Goal: Navigation & Orientation: Find specific page/section

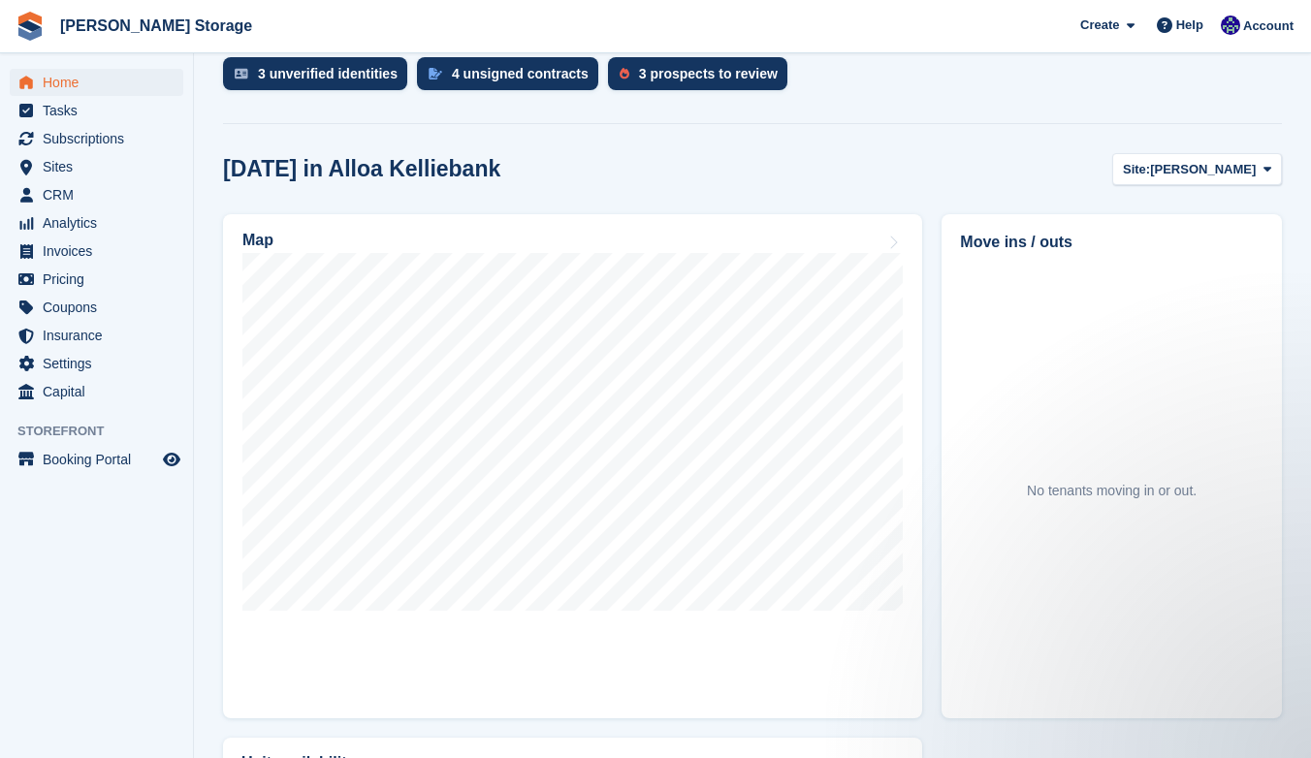
scroll to position [490, 0]
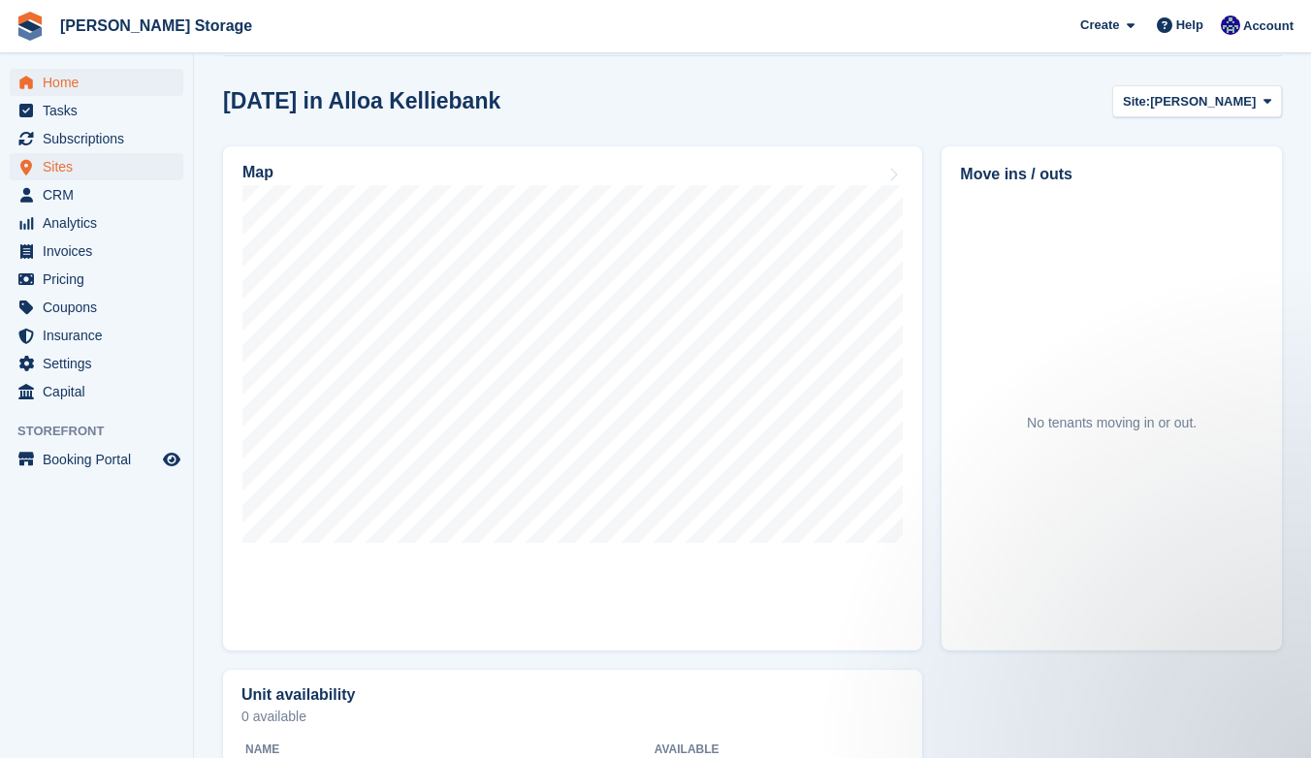
click at [115, 171] on span "Sites" at bounding box center [101, 166] width 116 height 27
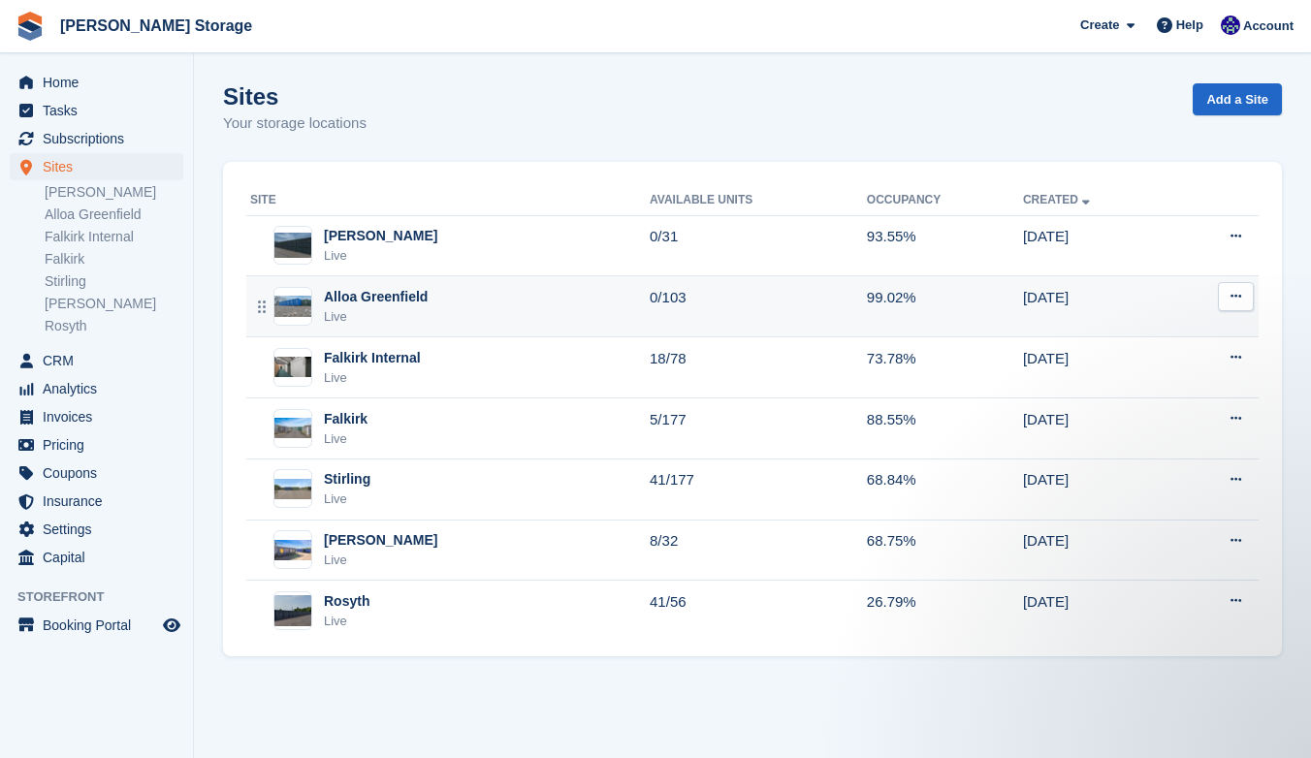
click at [471, 310] on div "Alloa Greenfield Live" at bounding box center [449, 307] width 399 height 40
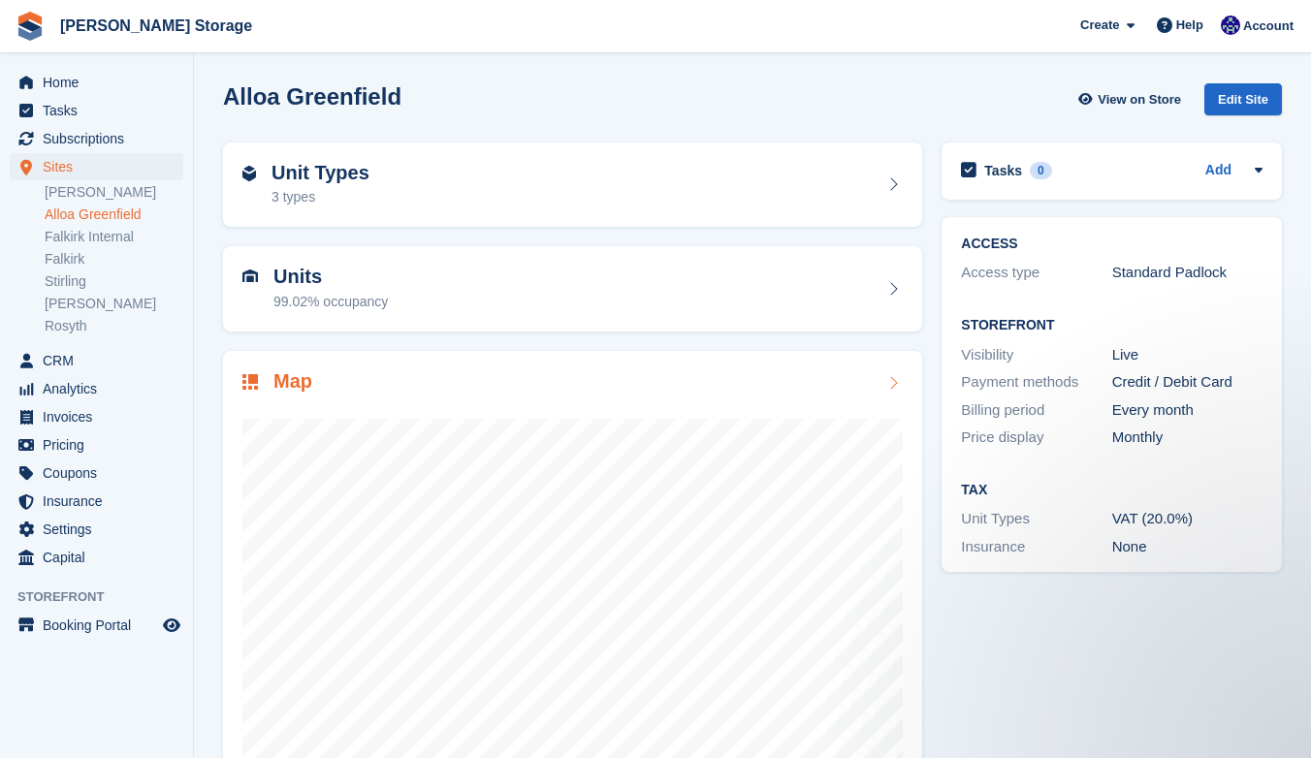
click at [495, 395] on div at bounding box center [572, 589] width 660 height 388
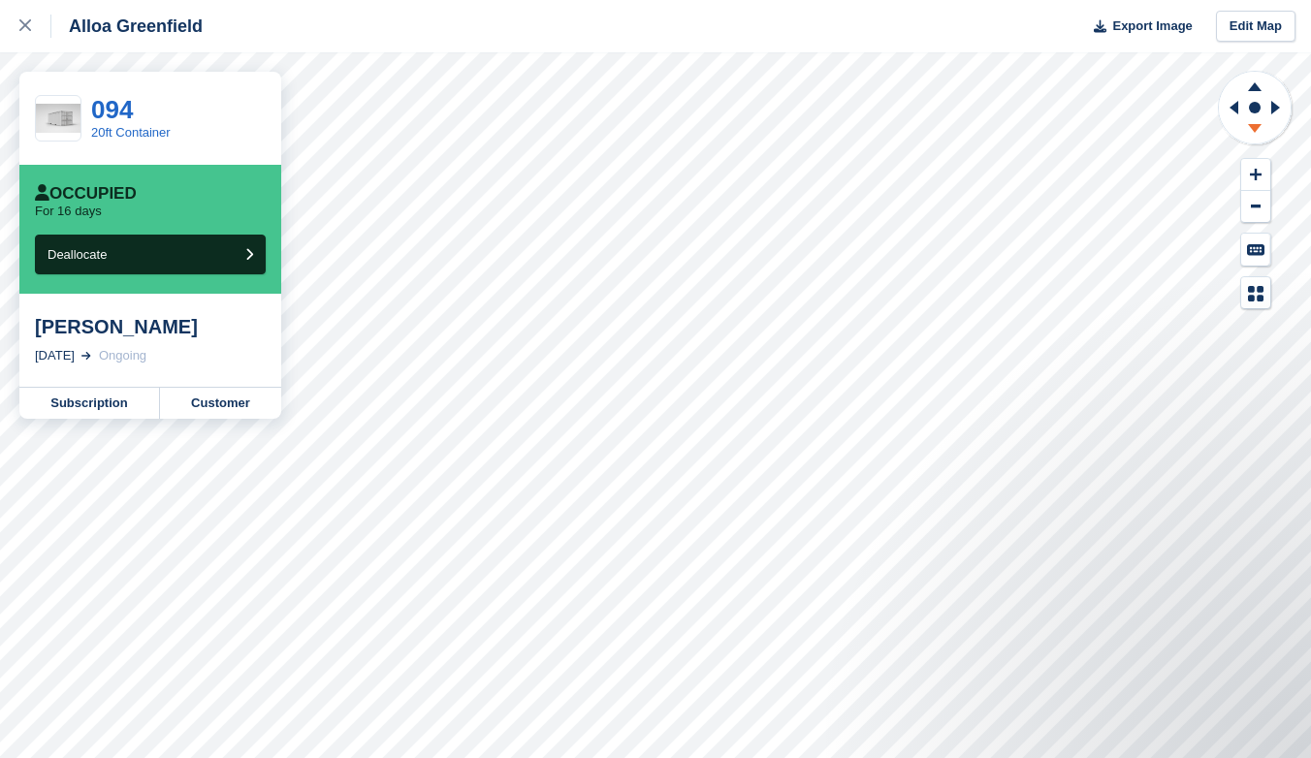
click at [1257, 126] on icon at bounding box center [1255, 128] width 14 height 9
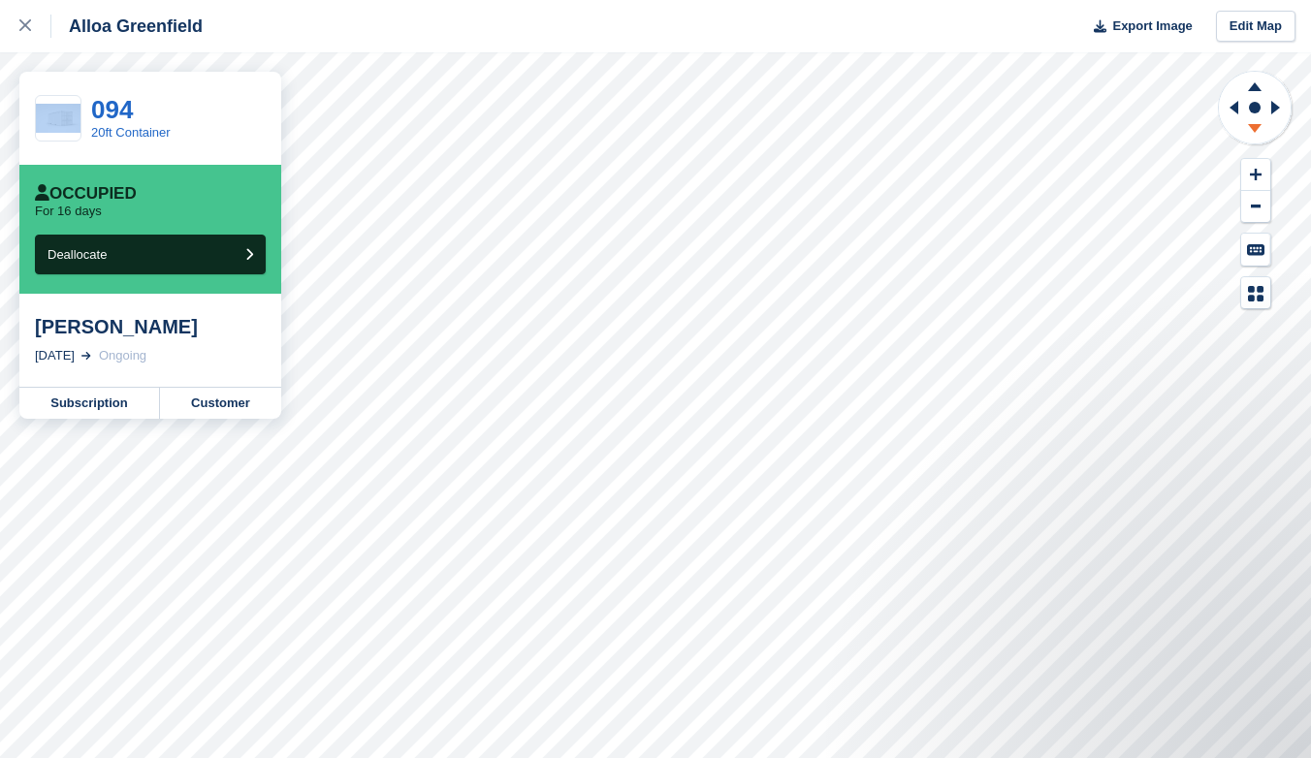
click at [1257, 126] on icon at bounding box center [1255, 128] width 14 height 9
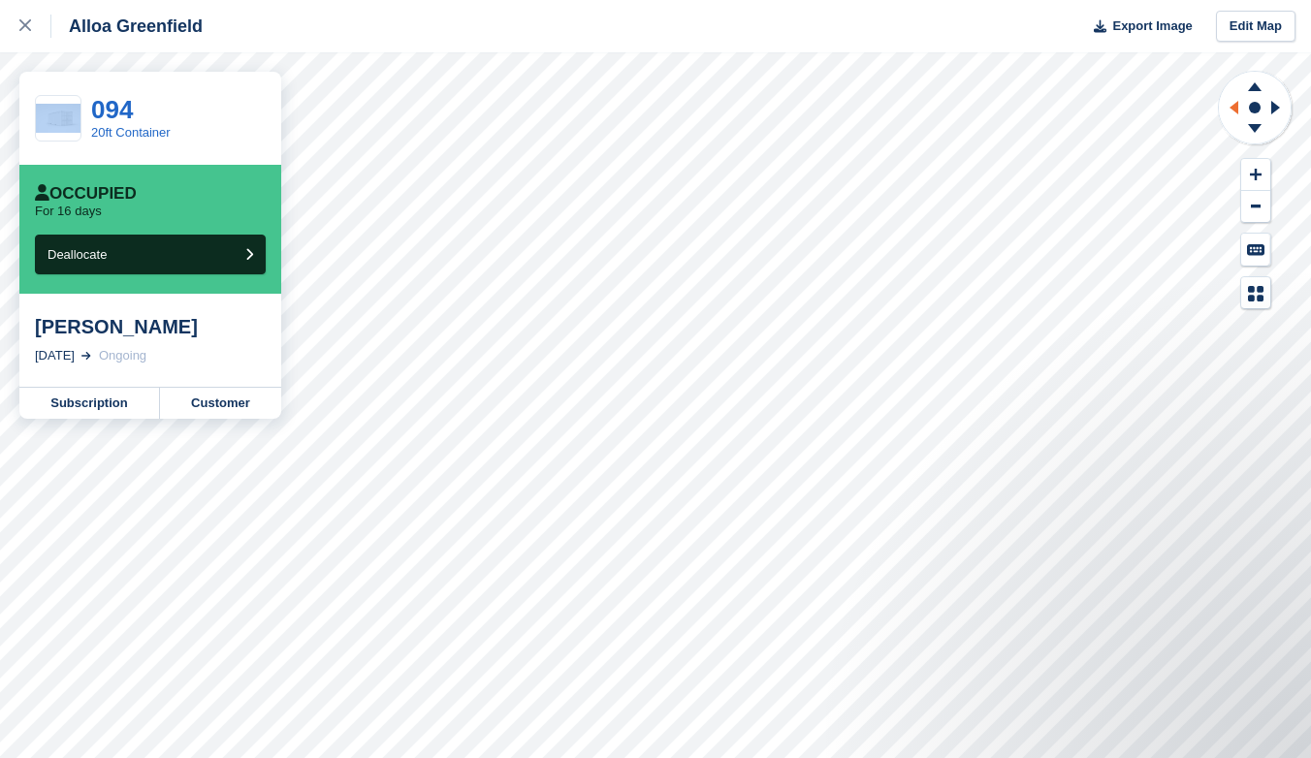
click at [1239, 110] on icon at bounding box center [1230, 107] width 24 height 50
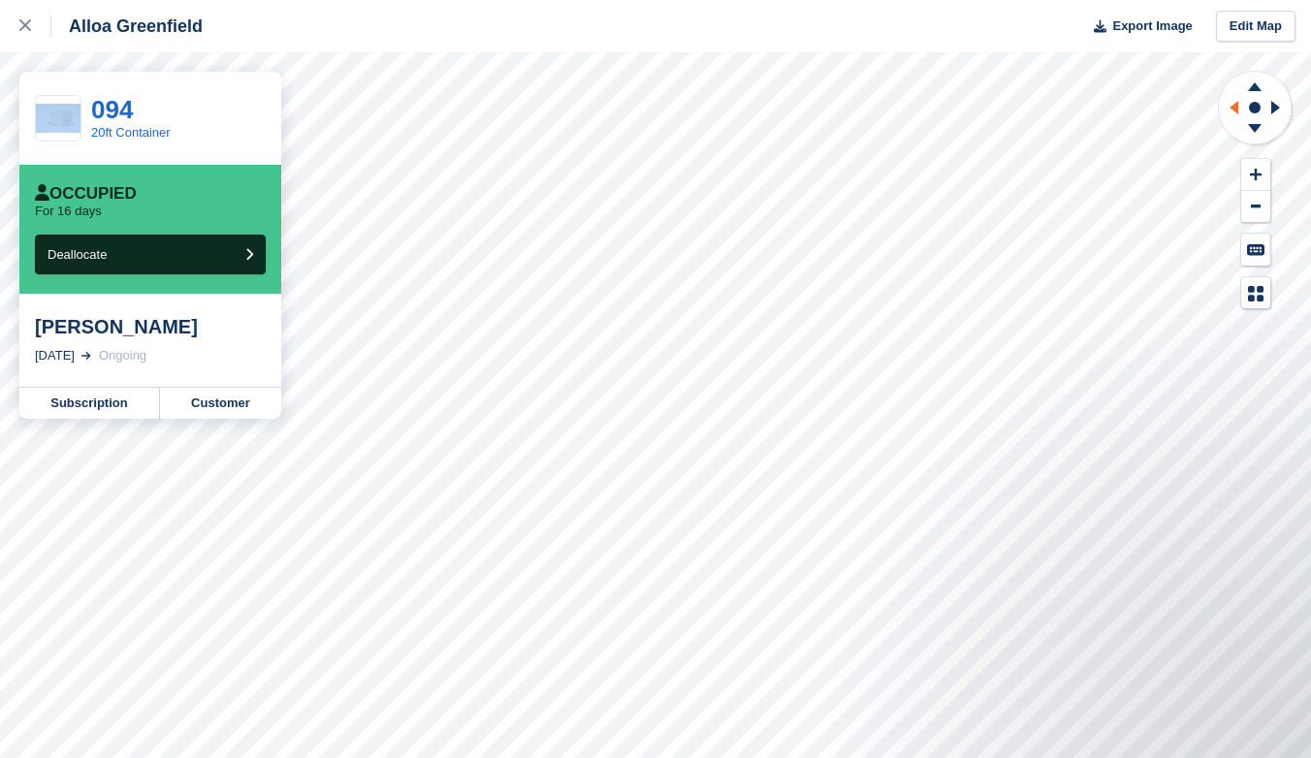
click at [1239, 110] on icon at bounding box center [1230, 107] width 24 height 50
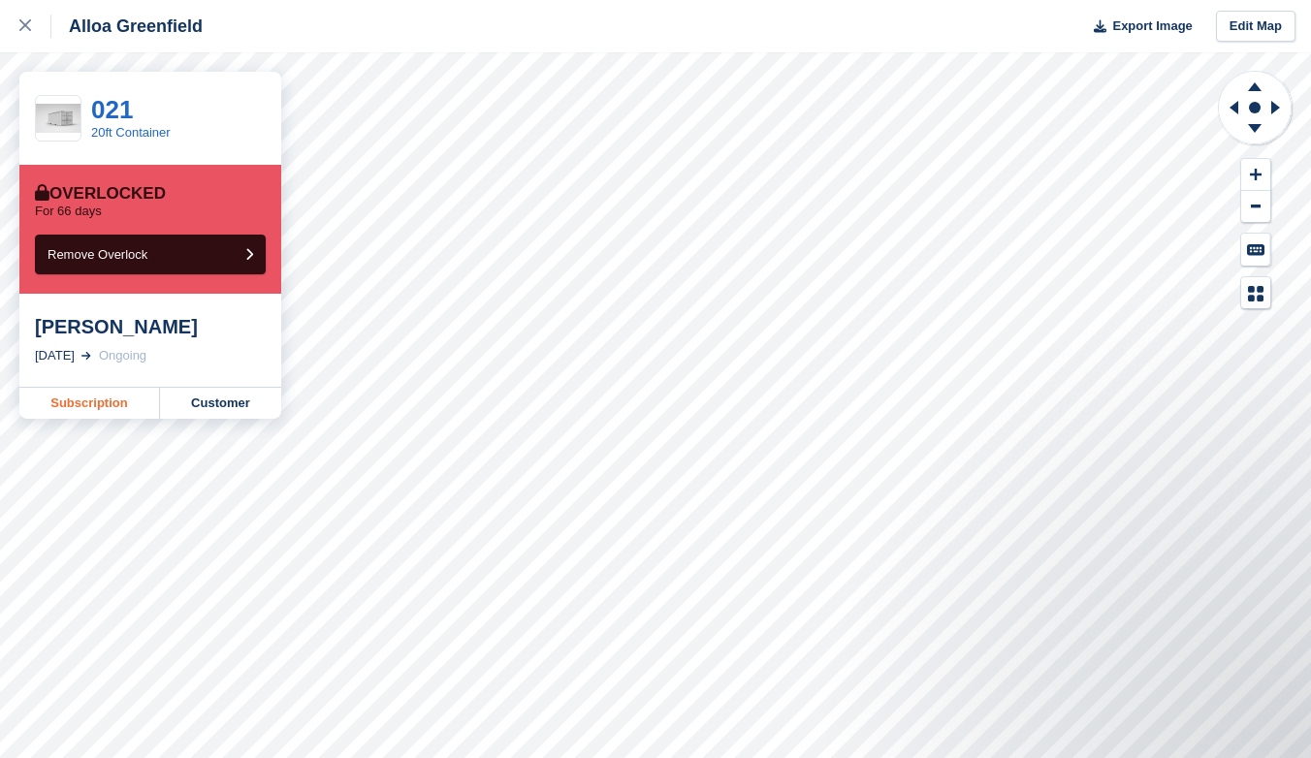
click at [111, 396] on link "Subscription" at bounding box center [89, 403] width 141 height 31
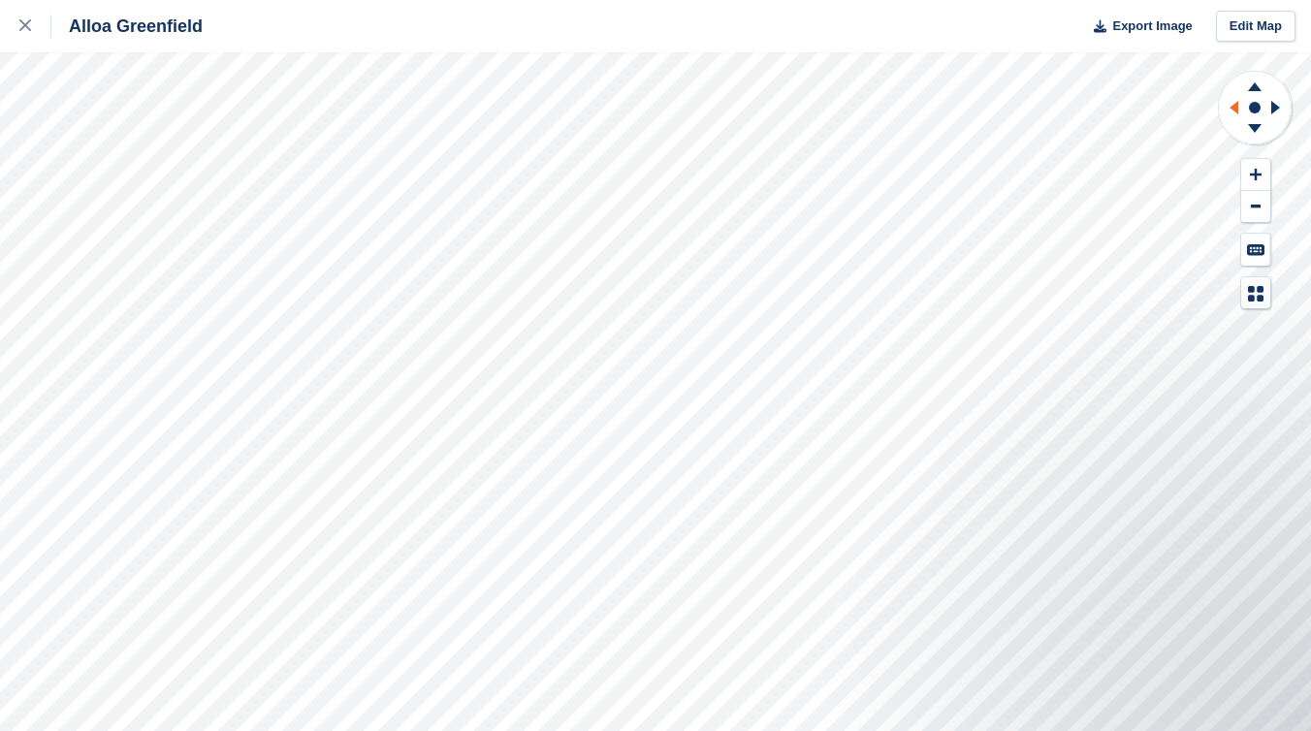
click at [1237, 109] on icon at bounding box center [1233, 108] width 9 height 14
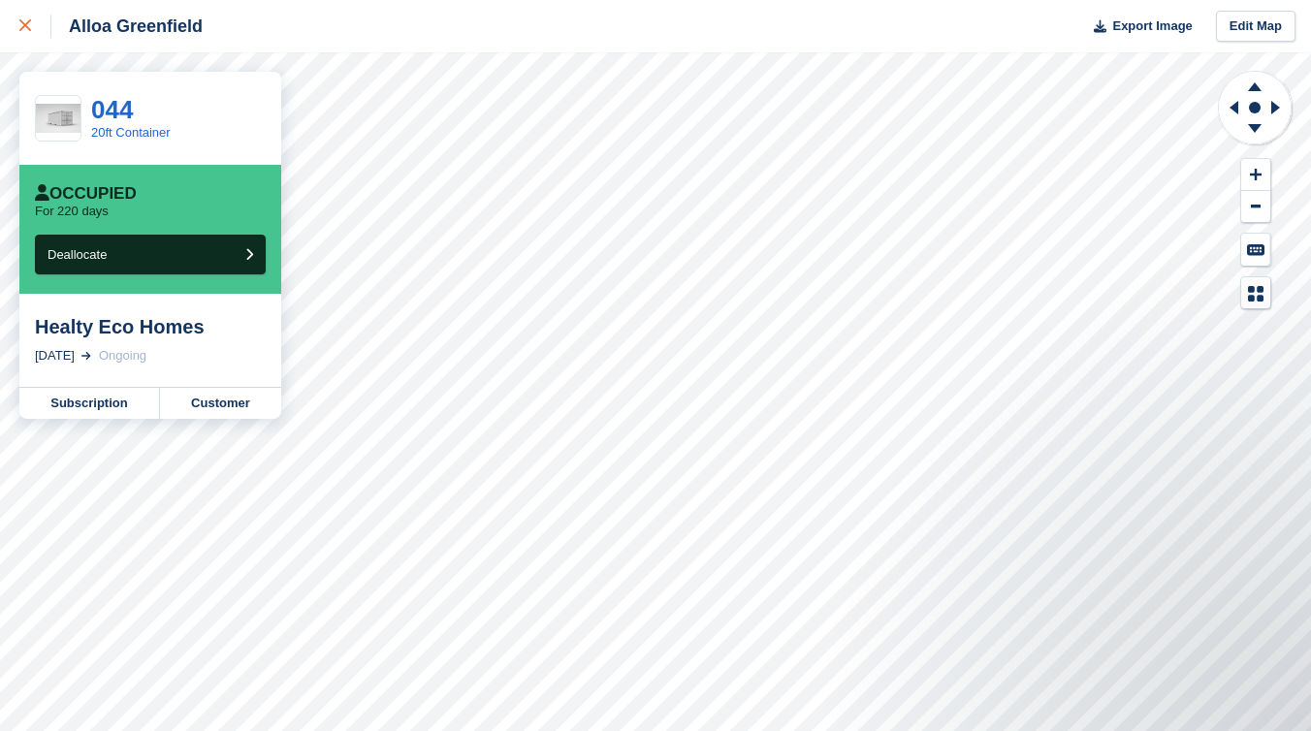
click at [31, 24] on div at bounding box center [35, 26] width 32 height 23
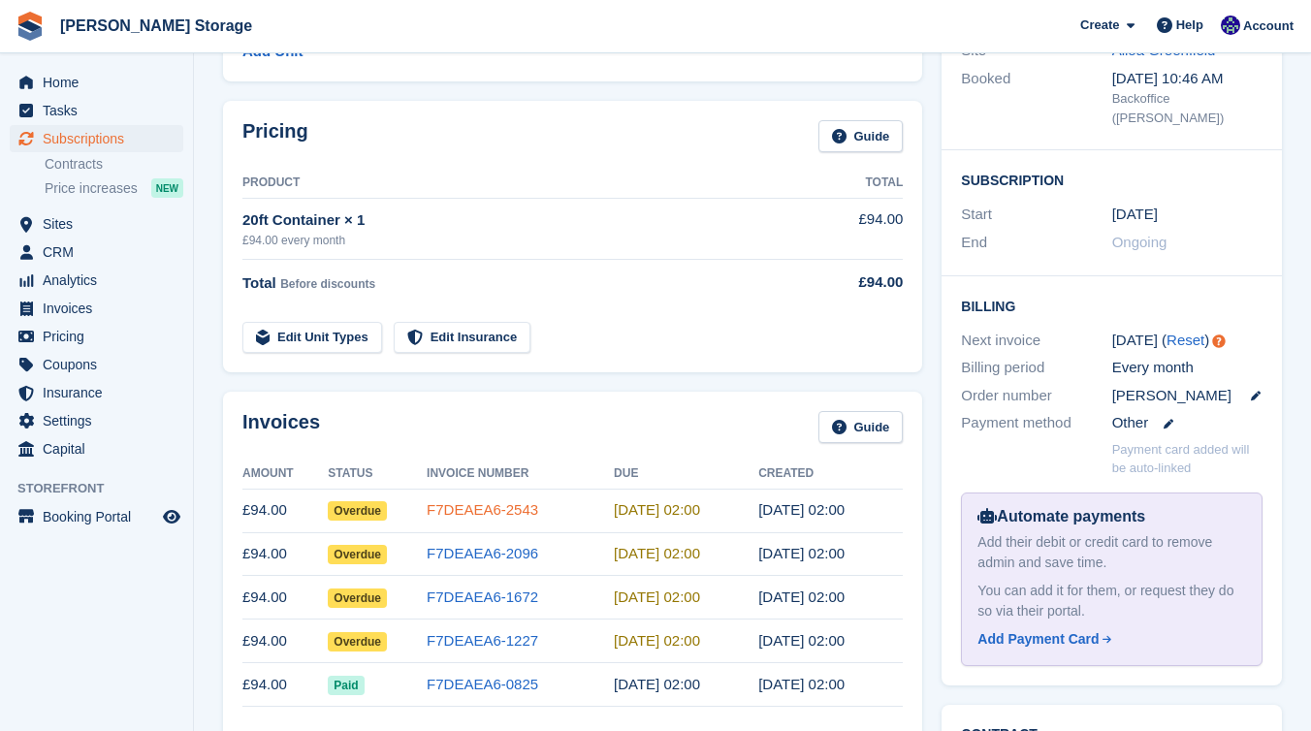
scroll to position [251, 0]
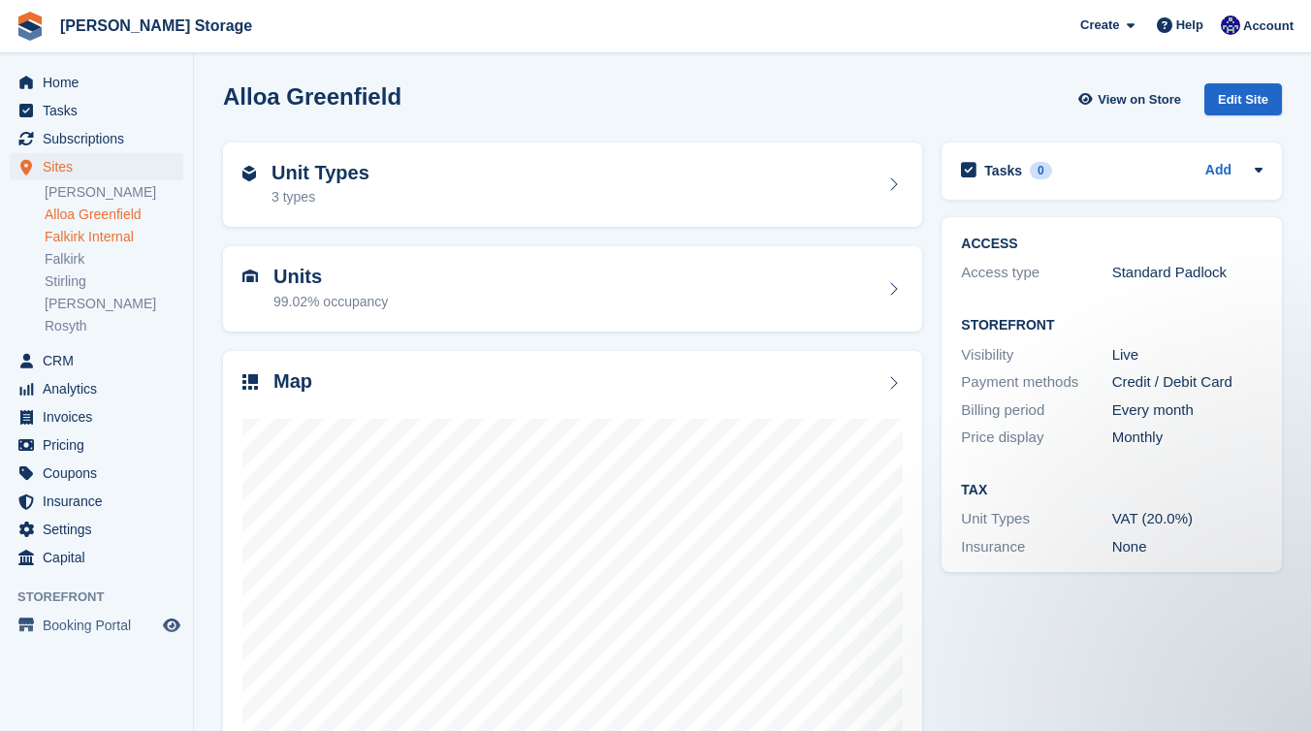
click at [107, 238] on link "Falkirk Internal" at bounding box center [114, 237] width 139 height 18
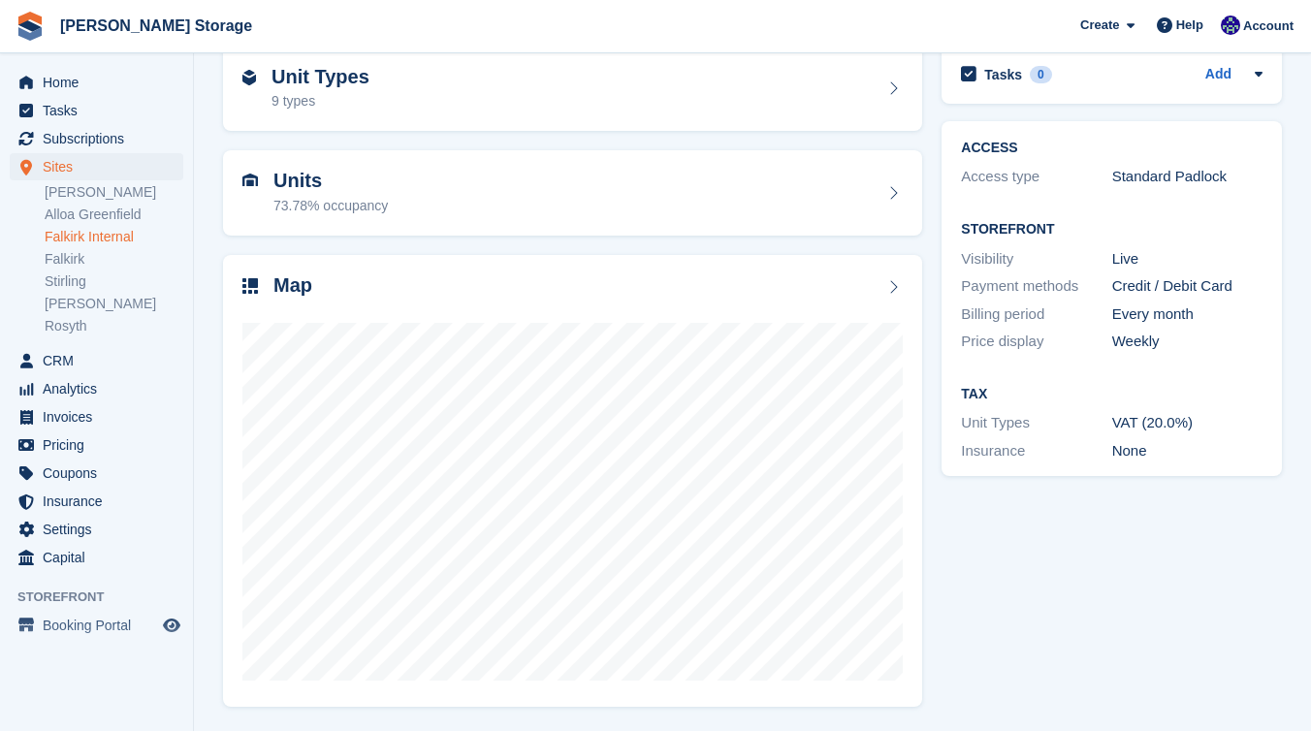
scroll to position [95, 0]
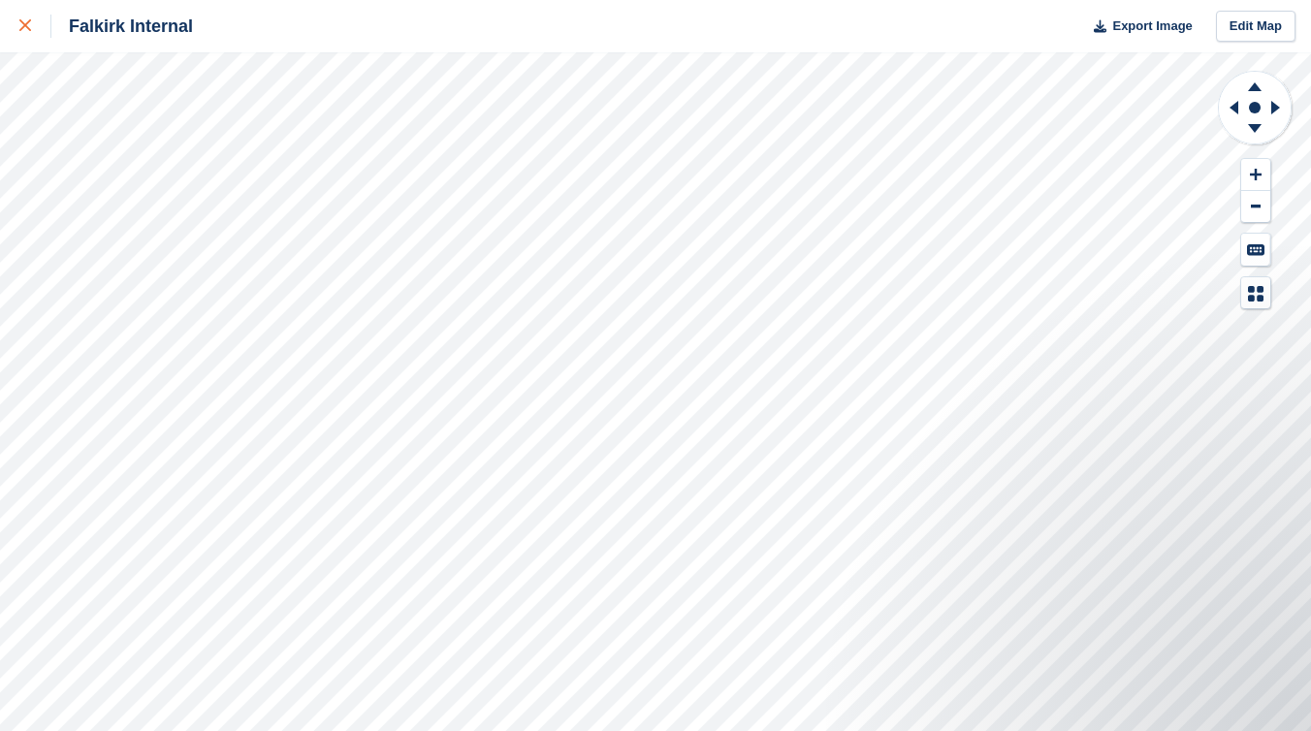
click at [24, 32] on div at bounding box center [35, 26] width 32 height 23
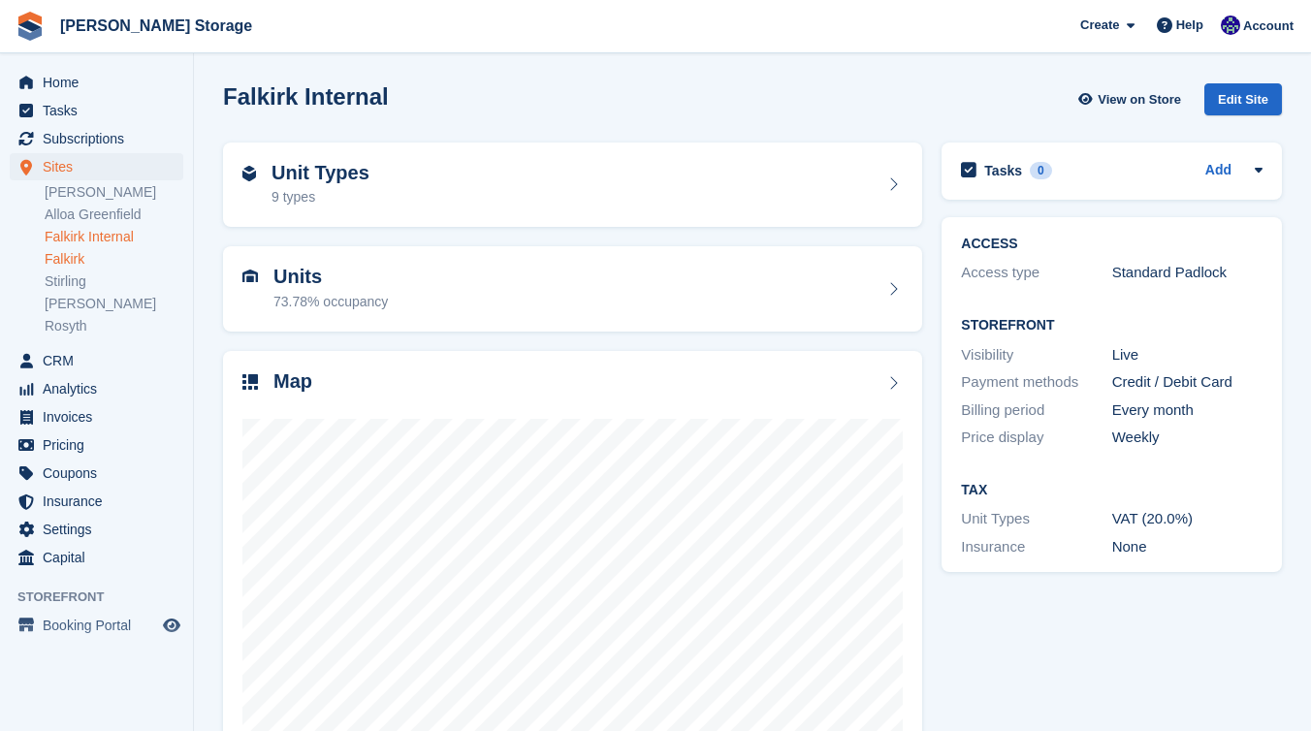
click at [77, 261] on link "Falkirk" at bounding box center [114, 259] width 139 height 18
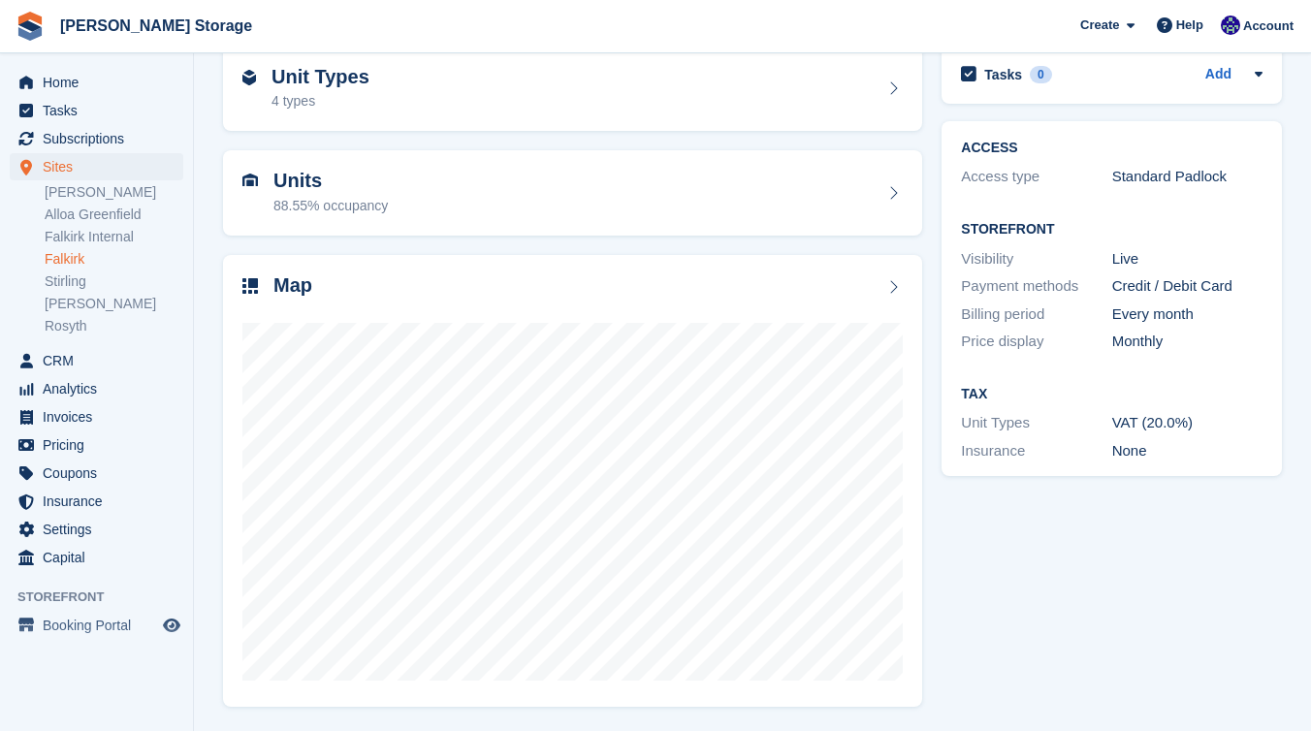
scroll to position [95, 0]
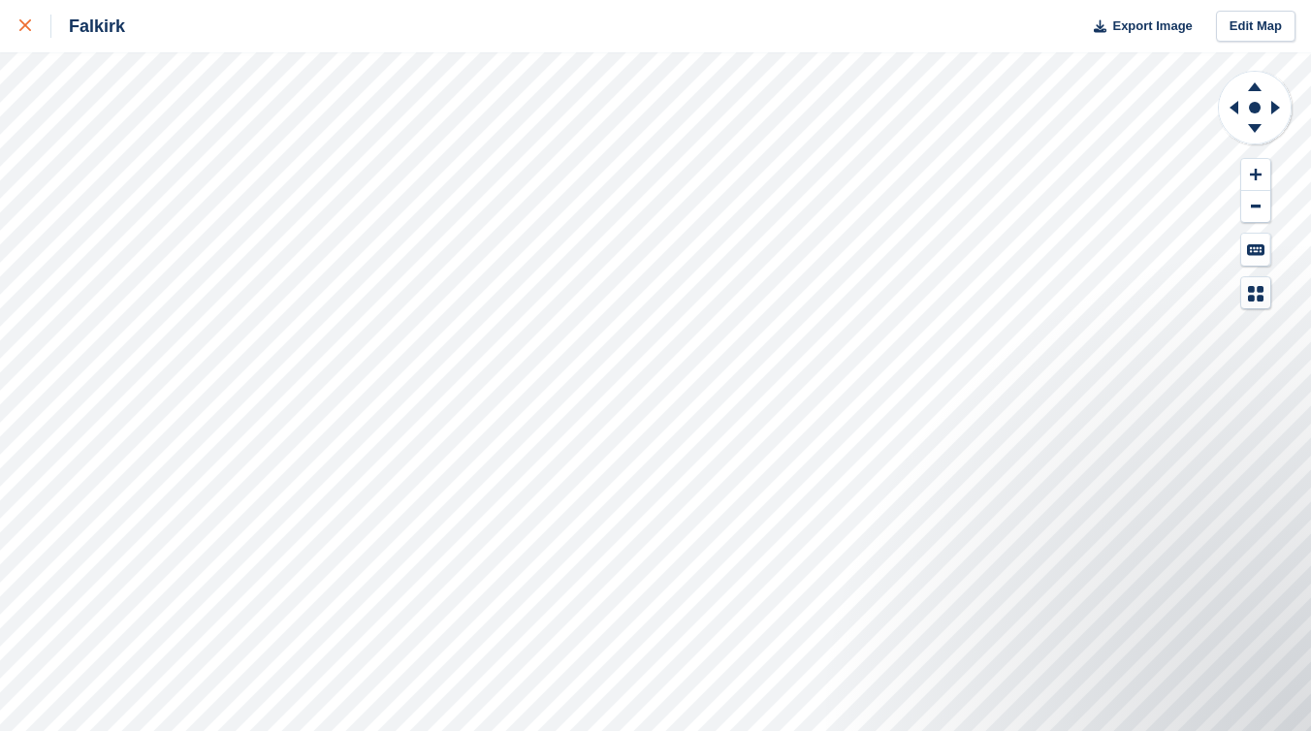
click at [28, 28] on icon at bounding box center [25, 25] width 12 height 12
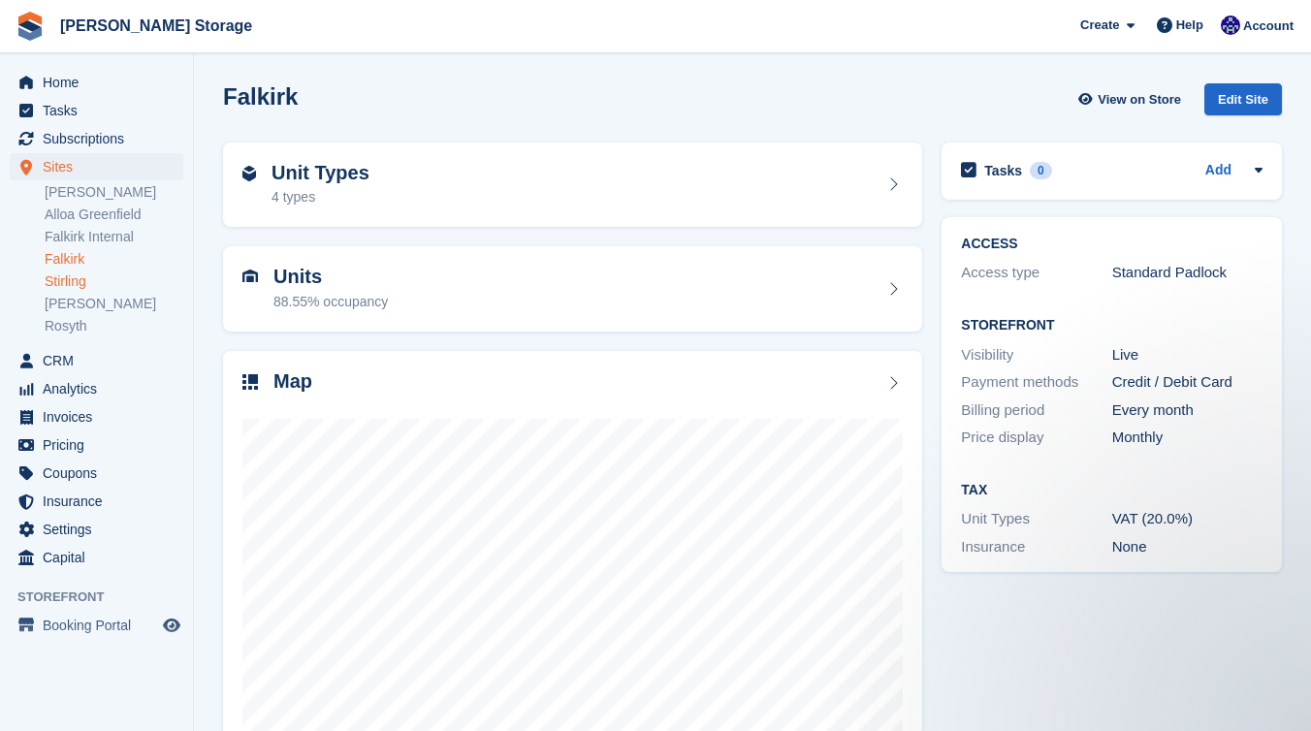
click at [79, 283] on link "Stirling" at bounding box center [114, 281] width 139 height 18
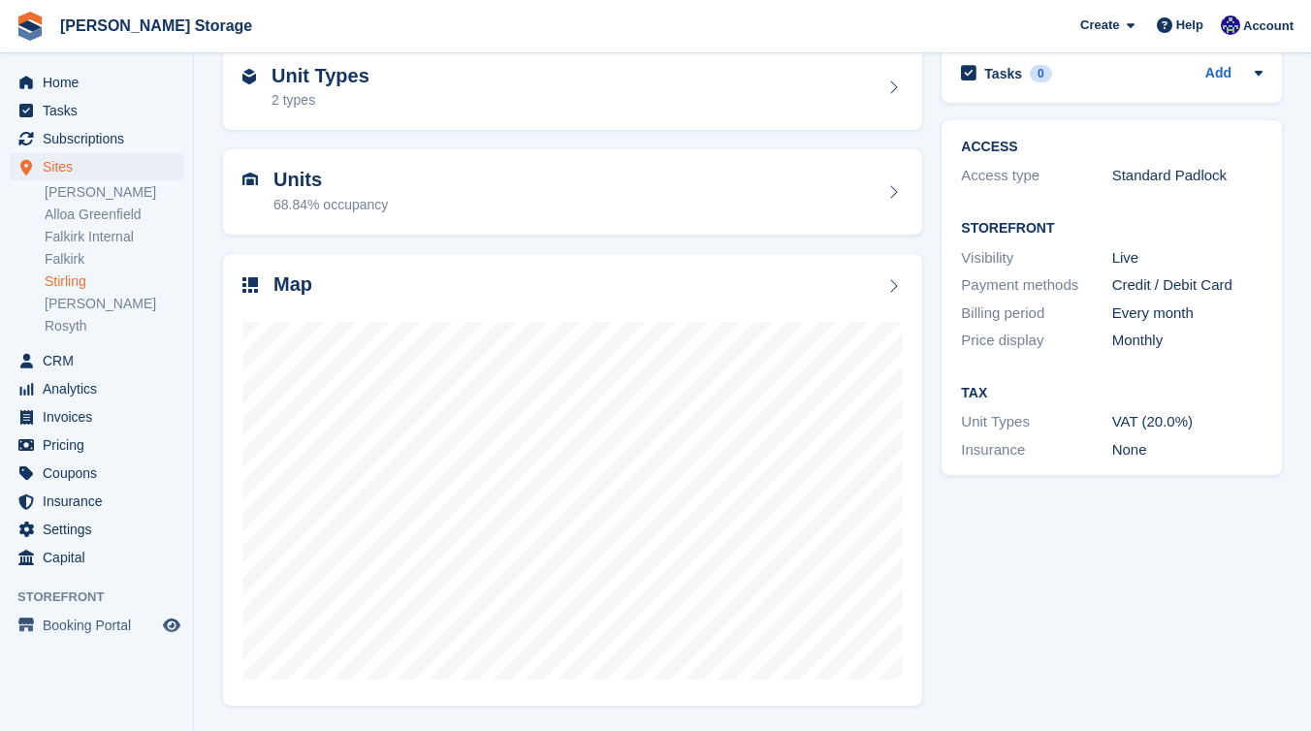
scroll to position [95, 0]
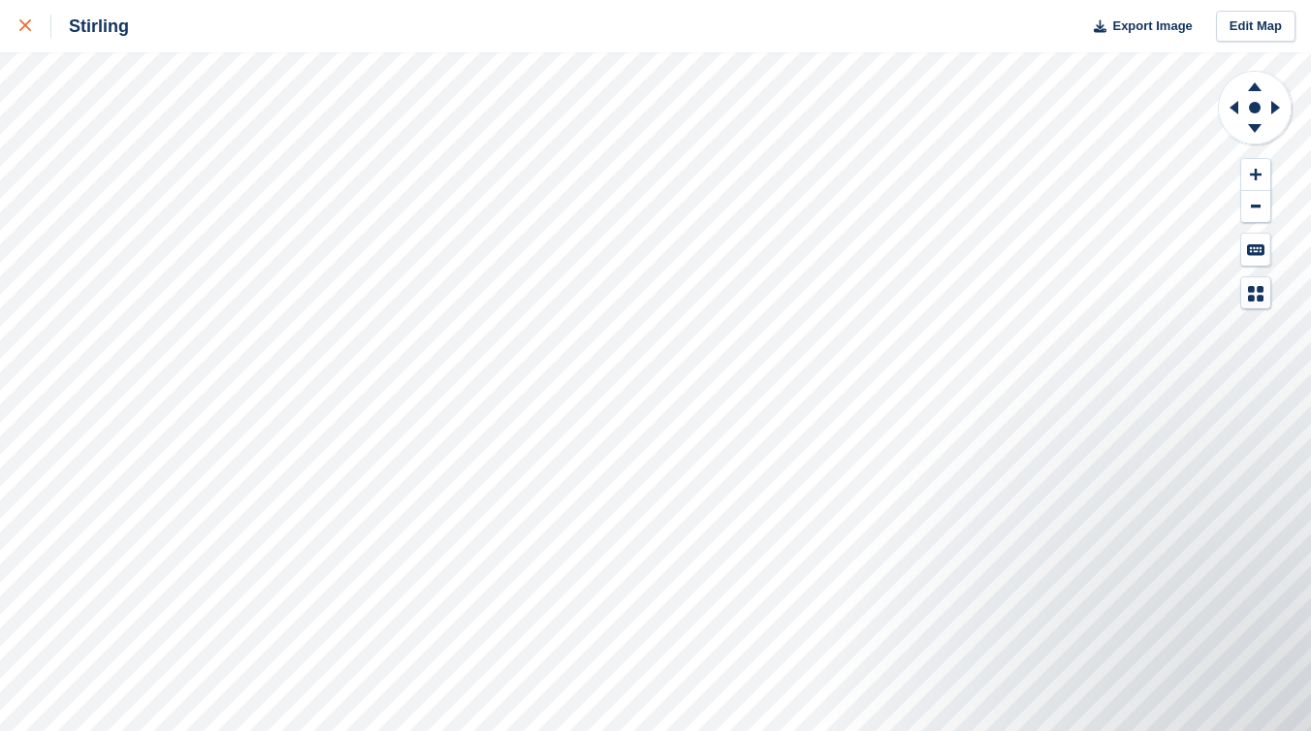
click at [29, 25] on icon at bounding box center [25, 25] width 12 height 12
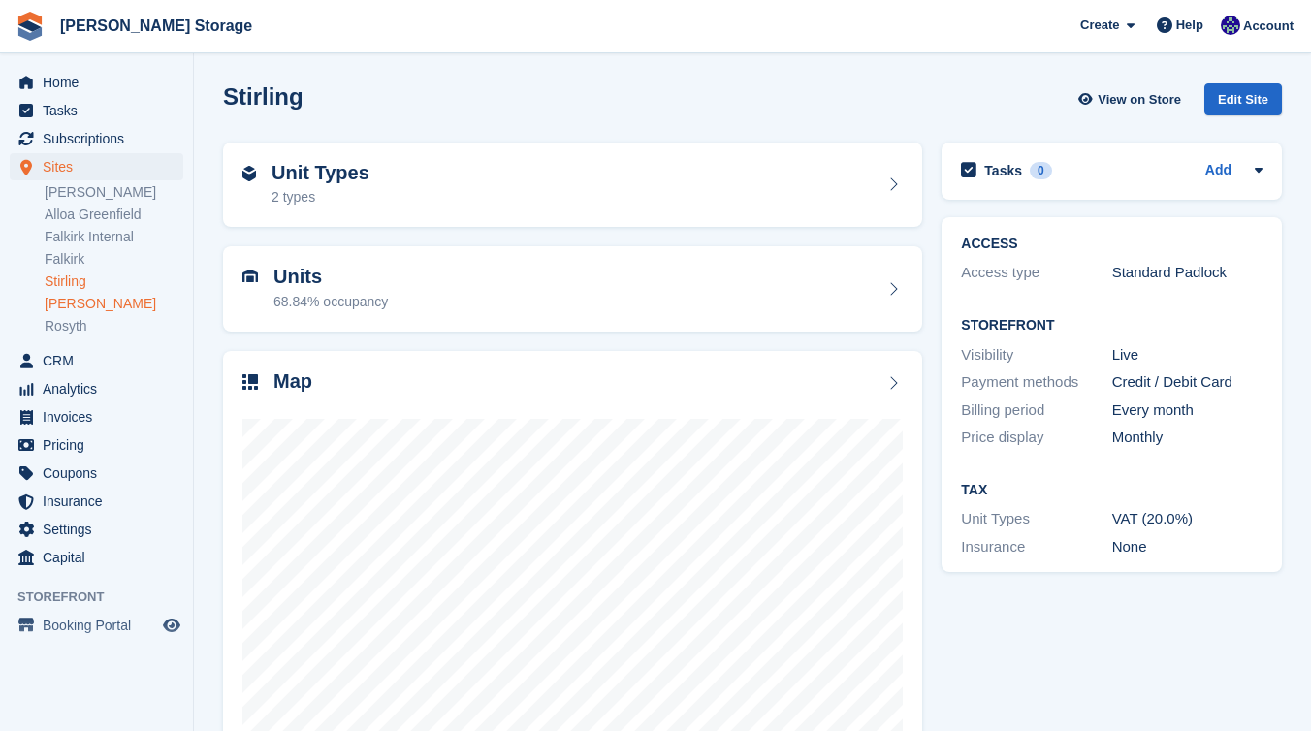
click at [93, 302] on link "[PERSON_NAME]" at bounding box center [114, 304] width 139 height 18
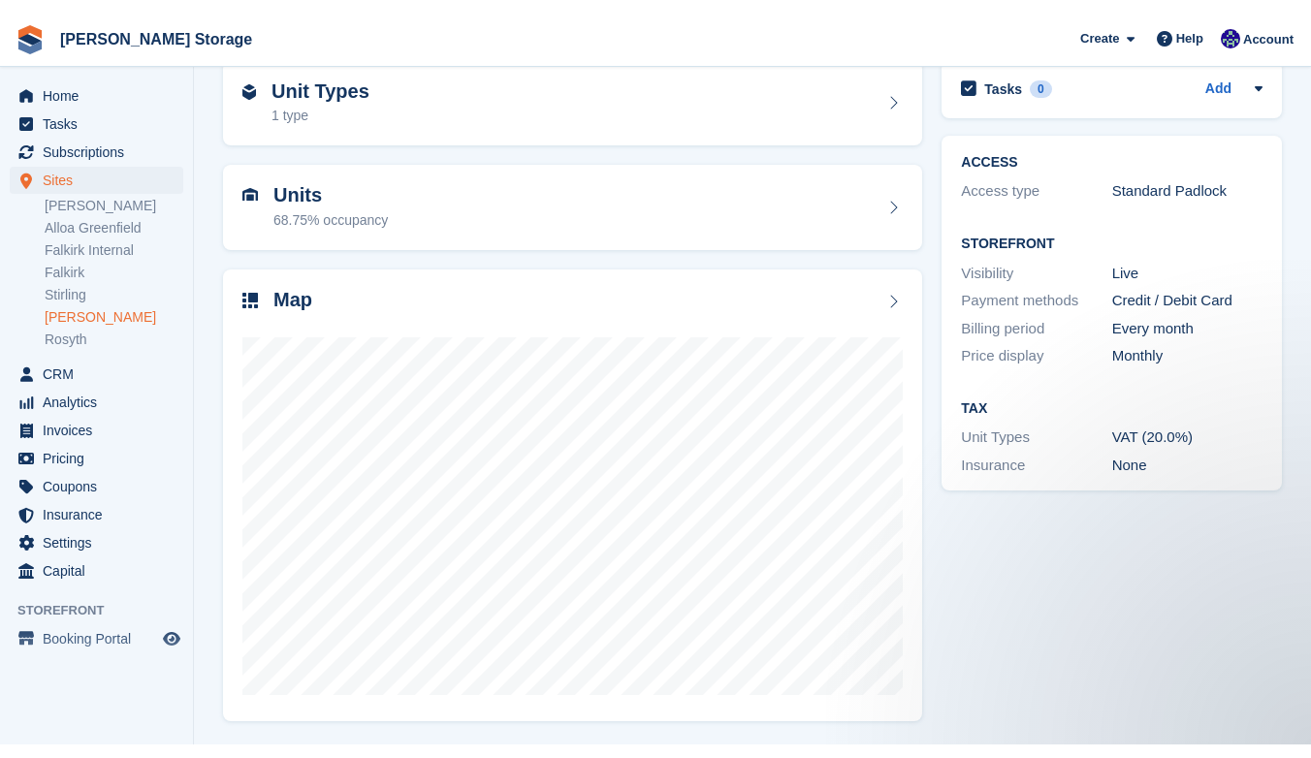
scroll to position [68, 0]
